Goal: Task Accomplishment & Management: Complete application form

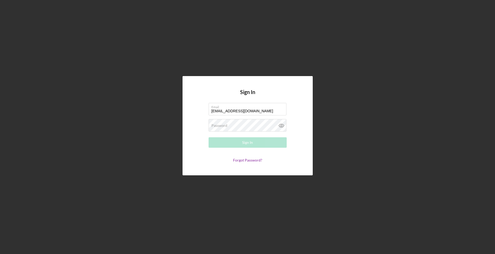
type input "[EMAIL_ADDRESS][DOMAIN_NAME]"
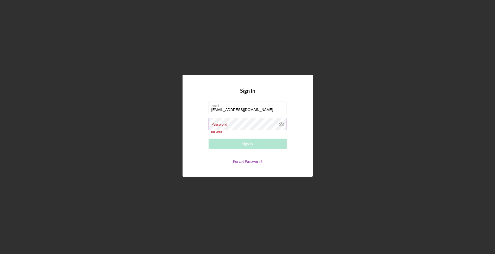
click at [287, 123] on icon at bounding box center [281, 124] width 13 height 13
click at [284, 123] on icon at bounding box center [281, 124] width 13 height 13
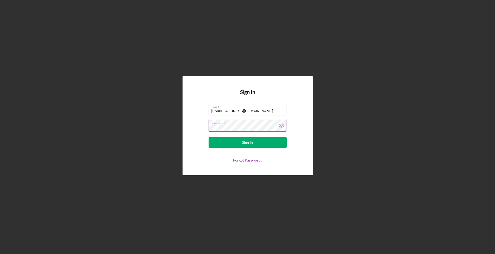
click at [283, 127] on icon at bounding box center [281, 125] width 13 height 13
click at [268, 134] on form "Email [EMAIL_ADDRESS][DOMAIN_NAME] Password Sign In Forgot Password?" at bounding box center [248, 132] width 104 height 59
click at [268, 143] on button "Sign In" at bounding box center [248, 142] width 78 height 10
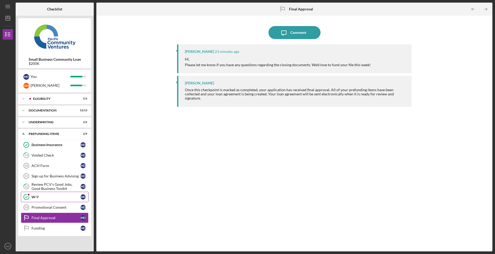
click at [54, 196] on div "W-9" at bounding box center [56, 197] width 49 height 4
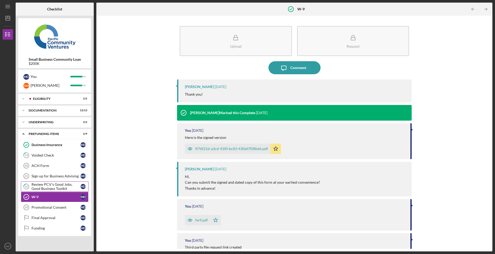
click at [55, 187] on div "Review PCV's Good Jobs, Good Business Toolkit" at bounding box center [56, 186] width 49 height 8
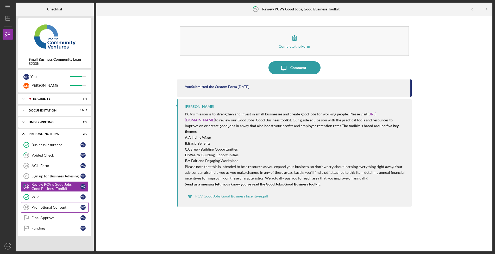
click at [55, 204] on link "Promotional Consent 24 Promotional Consent M D" at bounding box center [55, 207] width 68 height 10
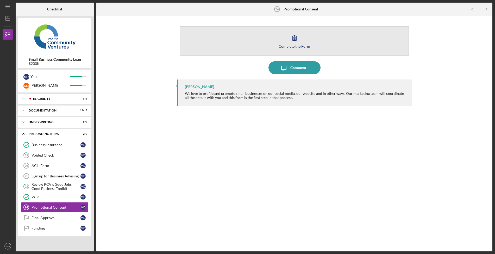
click at [296, 39] on icon "button" at bounding box center [295, 37] width 4 height 5
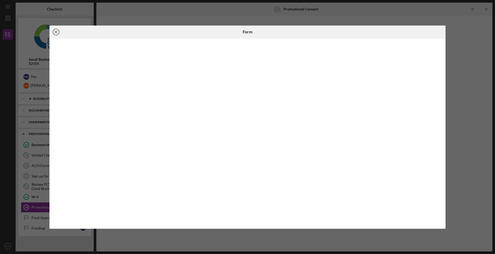
click at [56, 33] on icon "Icon/Close" at bounding box center [55, 32] width 13 height 13
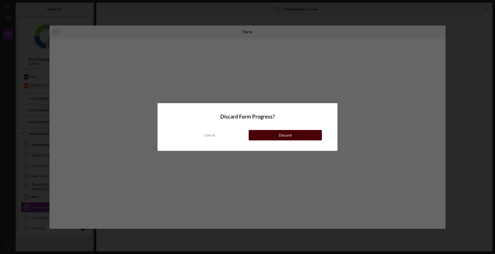
click at [285, 137] on div "Discard" at bounding box center [285, 135] width 13 height 10
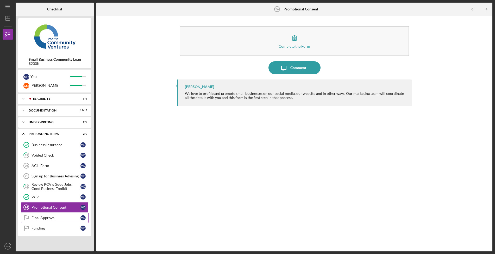
click at [60, 218] on div "Final Approval" at bounding box center [56, 218] width 49 height 4
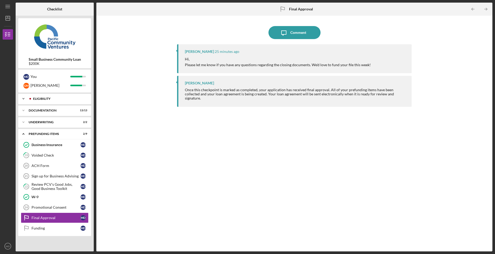
click at [62, 101] on div "Icon/Expander Eligibility 5 / 5" at bounding box center [54, 98] width 73 height 10
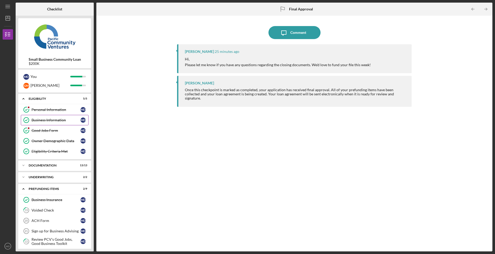
click at [59, 115] on link "Business Information Business Information M D" at bounding box center [55, 120] width 68 height 10
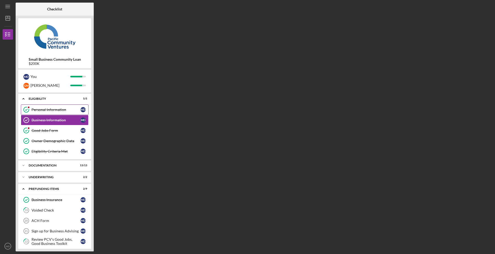
click at [59, 110] on div "Personal Information" at bounding box center [56, 110] width 49 height 4
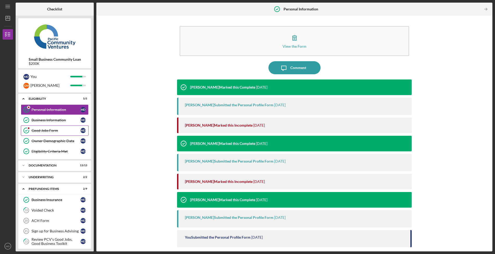
click at [59, 130] on div "Good Jobs Form" at bounding box center [56, 130] width 49 height 4
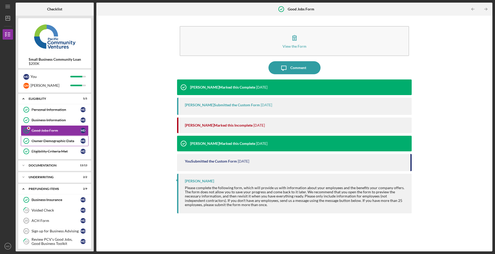
click at [53, 145] on link "Owner Demographic Data Owner Demographic Data M D" at bounding box center [55, 141] width 68 height 10
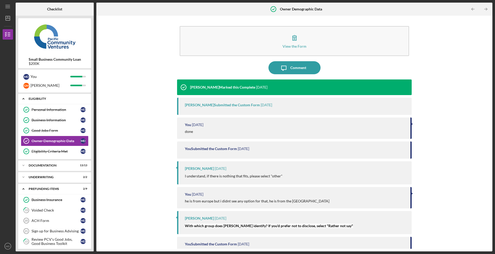
click at [25, 98] on icon "Icon/Expander" at bounding box center [23, 98] width 10 height 10
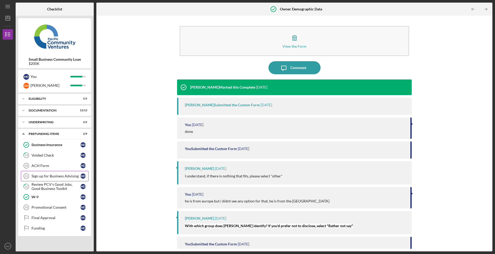
click at [49, 172] on link "Sign up for Business Advising 21 Sign up for Business Advising M D" at bounding box center [55, 176] width 68 height 10
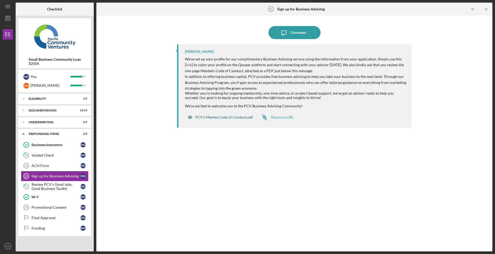
click at [211, 117] on div "PCV's Mentee Code of Conduct.pdf" at bounding box center [224, 117] width 58 height 4
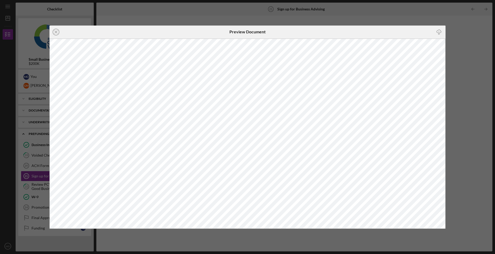
click at [472, 45] on div "Icon/Close Preview Document Icon/Download" at bounding box center [247, 127] width 495 height 254
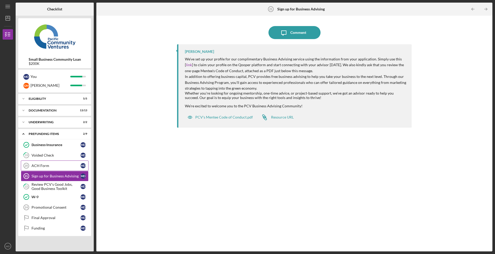
click at [52, 170] on link "ACH Form 20 ACH Form M D" at bounding box center [55, 165] width 68 height 10
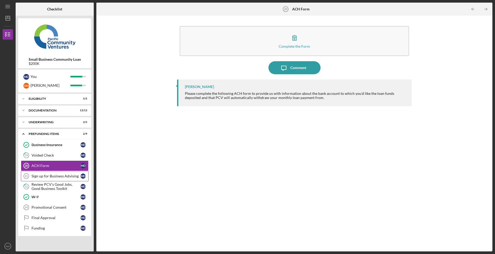
click at [50, 180] on link "Sign up for Business Advising 21 Sign up for Business Advising M D" at bounding box center [55, 176] width 68 height 10
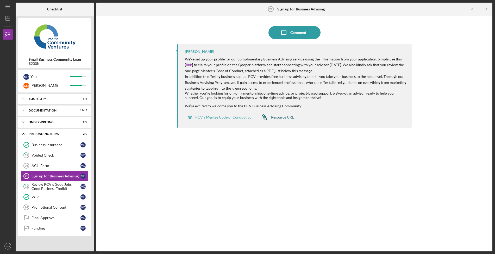
click at [272, 117] on div "Resource URL" at bounding box center [282, 117] width 23 height 4
click at [192, 62] on link "link" at bounding box center [189, 64] width 6 height 4
click at [50, 185] on div "Review PCV's Good Jobs, Good Business Toolkit" at bounding box center [56, 186] width 49 height 8
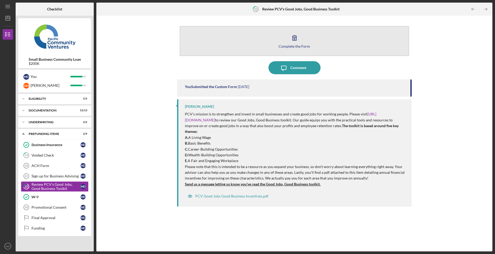
click at [284, 45] on div "Complete the Form" at bounding box center [295, 46] width 32 height 4
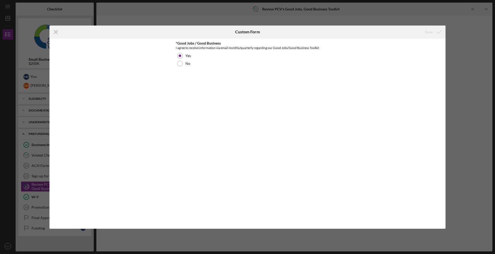
click at [446, 34] on div "Icon/Menu Close Custom Form Save *Good Jobs / Good Business I agree to receive …" at bounding box center [247, 127] width 495 height 254
click at [55, 32] on line at bounding box center [55, 31] width 3 height 3
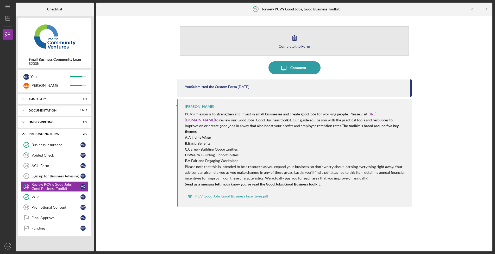
click at [221, 39] on button "Complete the Form Form" at bounding box center [294, 41] width 229 height 30
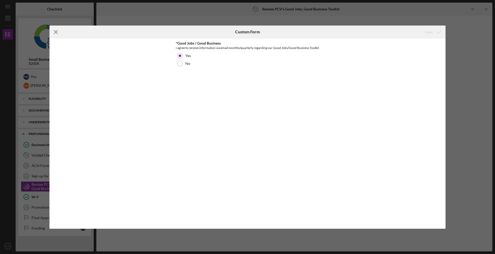
click at [53, 32] on icon "Icon/Menu Close" at bounding box center [55, 32] width 13 height 13
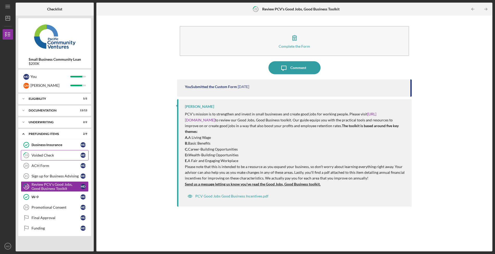
click at [47, 157] on div "Voided Check" at bounding box center [56, 155] width 49 height 4
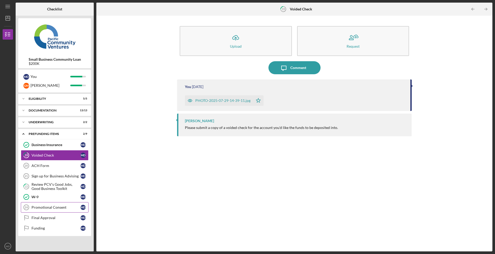
click at [59, 206] on div "Promotional Consent" at bounding box center [56, 207] width 49 height 4
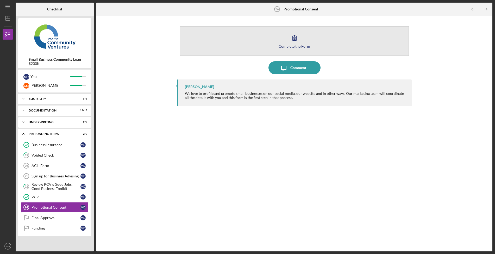
click at [269, 46] on button "Complete the Form Form" at bounding box center [294, 41] width 229 height 30
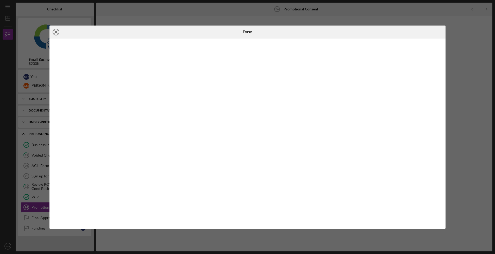
click at [55, 33] on icon "Icon/Close" at bounding box center [55, 32] width 13 height 13
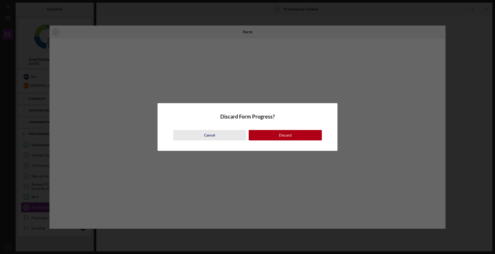
click at [207, 134] on div "Cancel" at bounding box center [209, 135] width 11 height 10
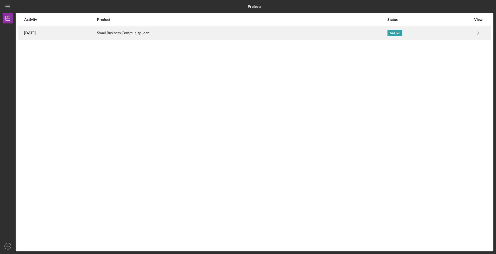
click at [90, 34] on div "[DATE]" at bounding box center [60, 33] width 72 height 13
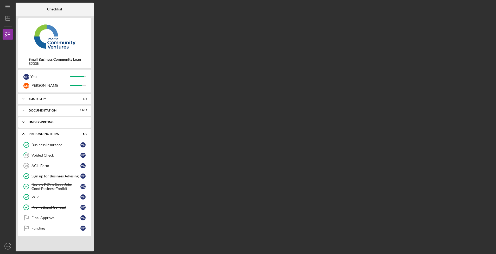
click at [43, 121] on div "Underwriting" at bounding box center [57, 122] width 56 height 3
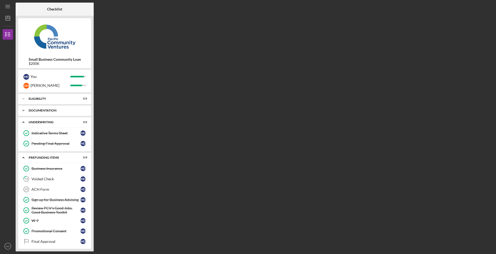
click at [43, 111] on div "Documentation" at bounding box center [57, 110] width 56 height 3
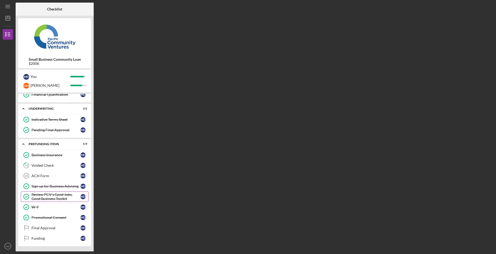
scroll to position [152, 0]
click at [56, 226] on div "Final Approval" at bounding box center [56, 228] width 49 height 4
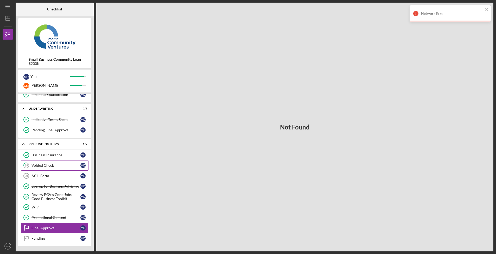
click at [55, 167] on link "19 Voided Check M D" at bounding box center [55, 165] width 68 height 10
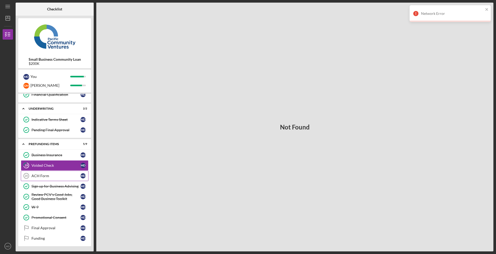
click at [55, 174] on div "ACH Form" at bounding box center [56, 176] width 49 height 4
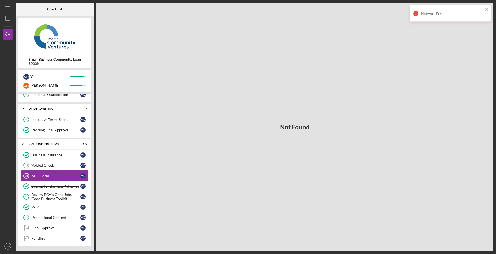
click at [56, 165] on div "Voided Check" at bounding box center [56, 165] width 49 height 4
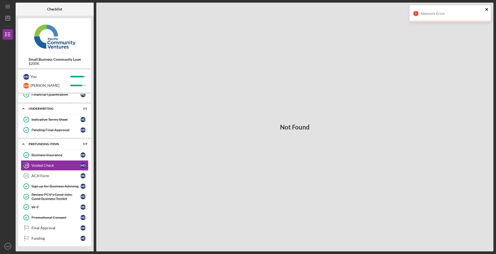
click at [485, 9] on icon "close" at bounding box center [487, 9] width 4 height 4
